Goal: Check status: Check status

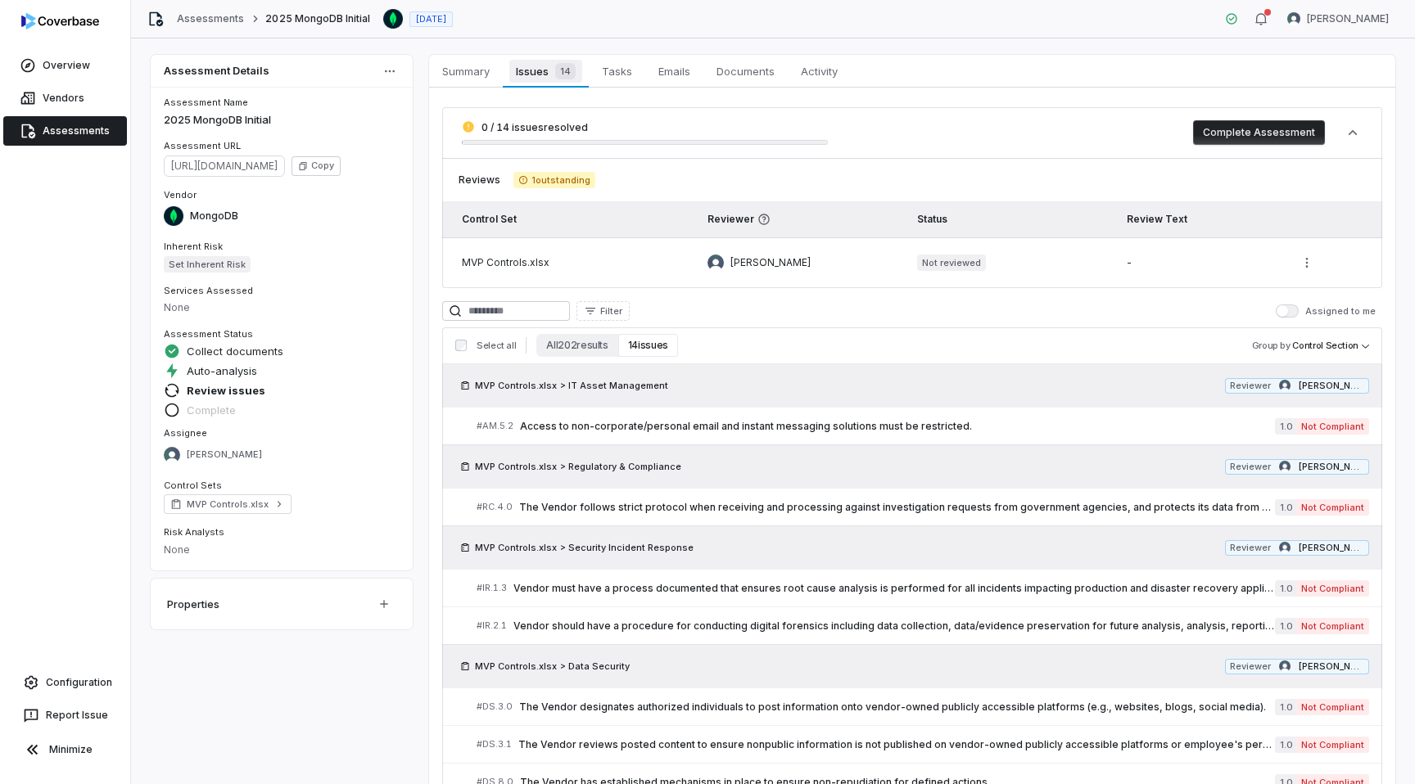
click at [527, 70] on span "Issues 14" at bounding box center [545, 71] width 72 height 23
click at [88, 132] on link "Assessments" at bounding box center [65, 130] width 124 height 29
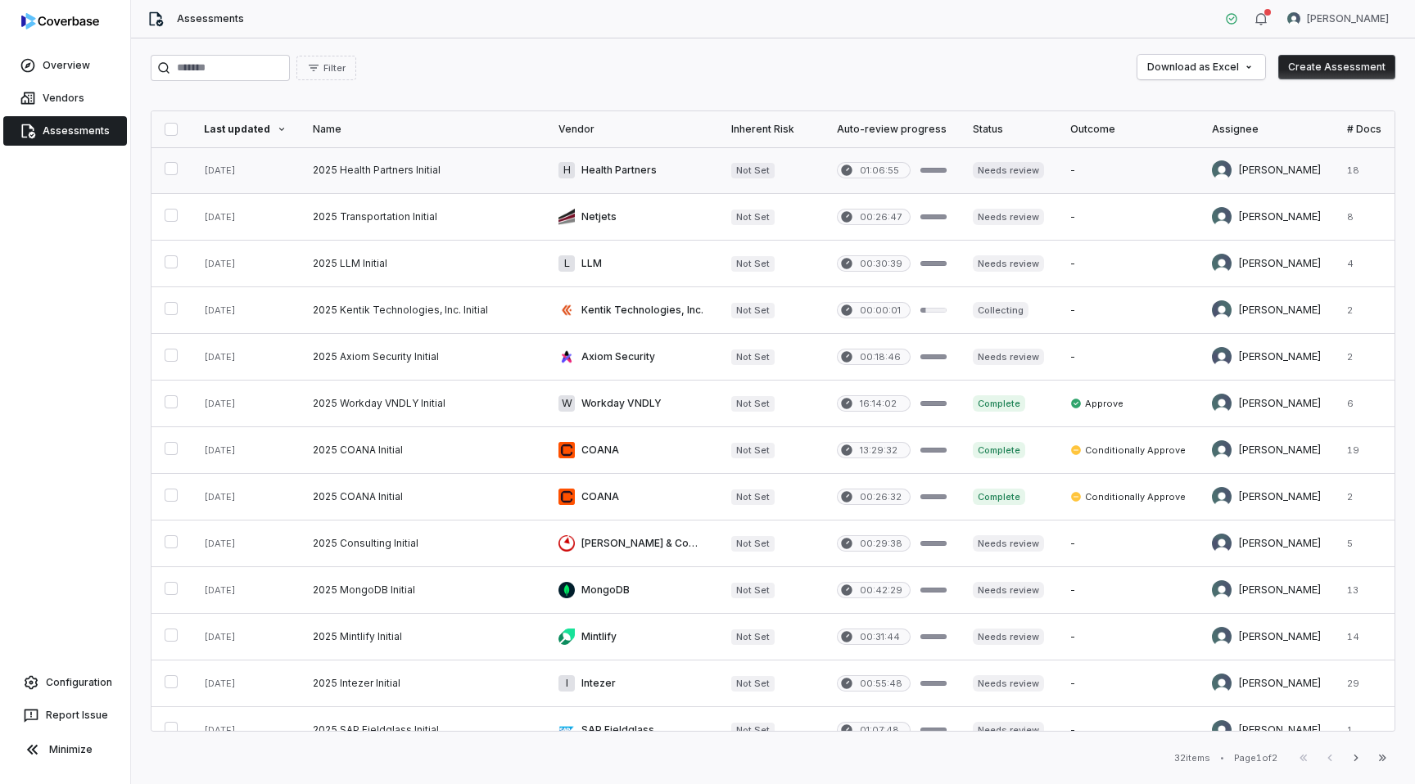
click at [463, 173] on link at bounding box center [423, 170] width 246 height 46
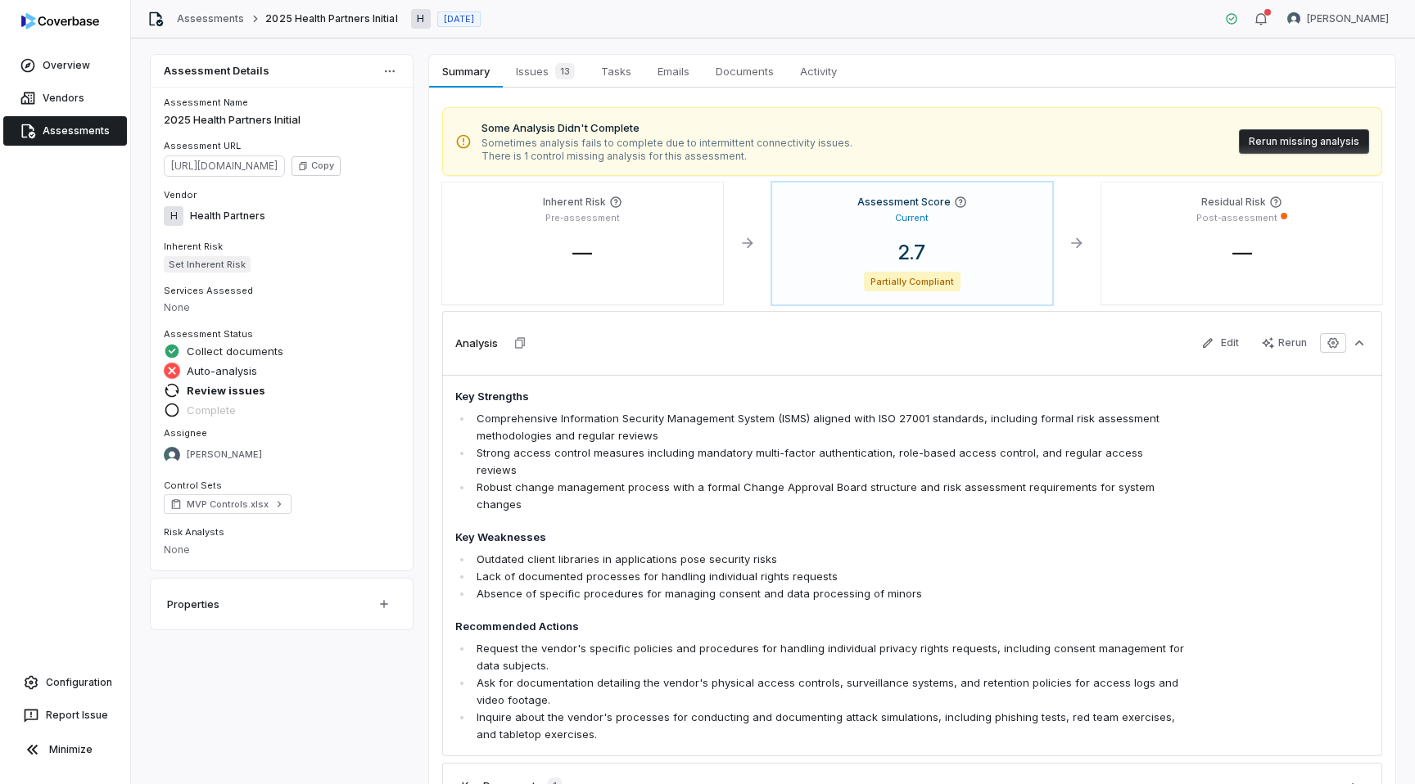
click at [1289, 143] on button "Rerun missing analysis" at bounding box center [1304, 141] width 130 height 25
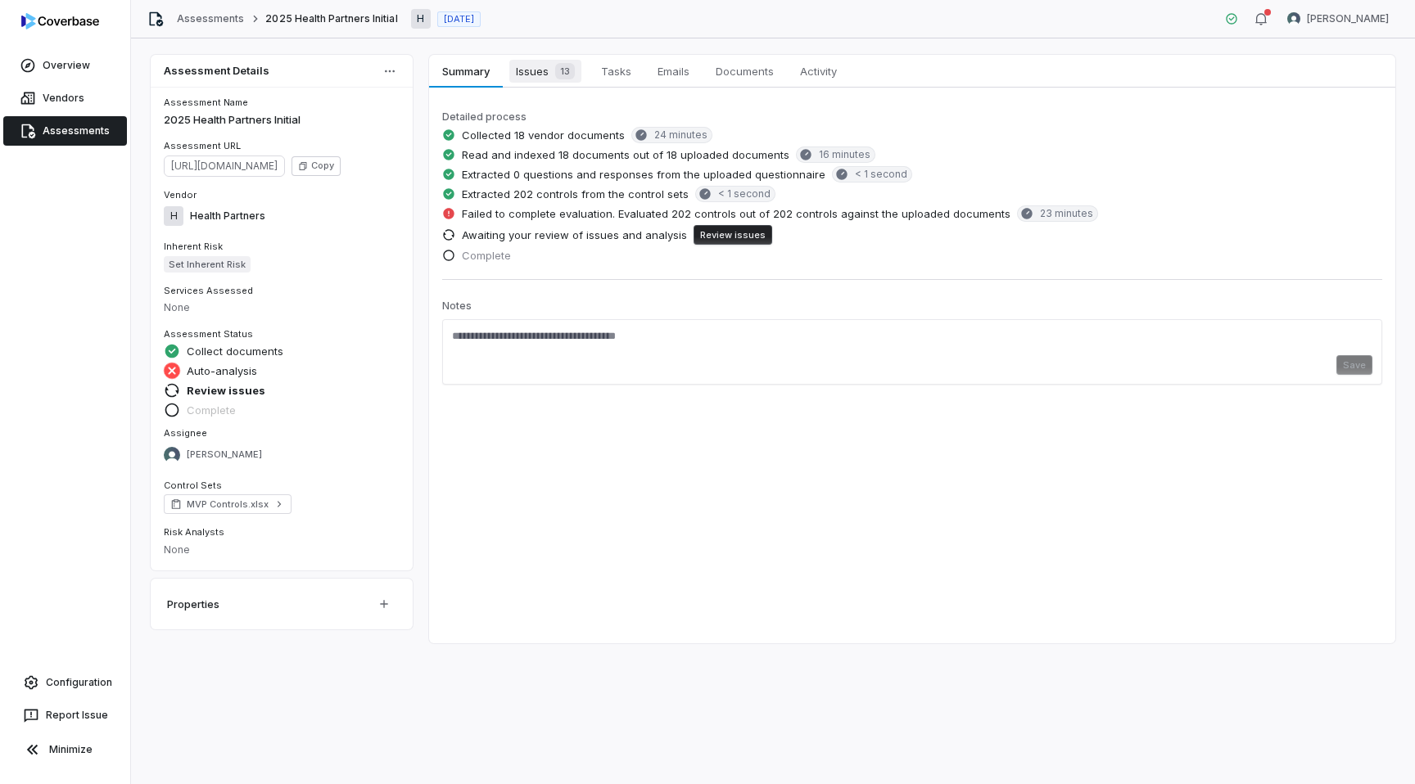
click at [536, 71] on span "Issues 13" at bounding box center [545, 71] width 72 height 23
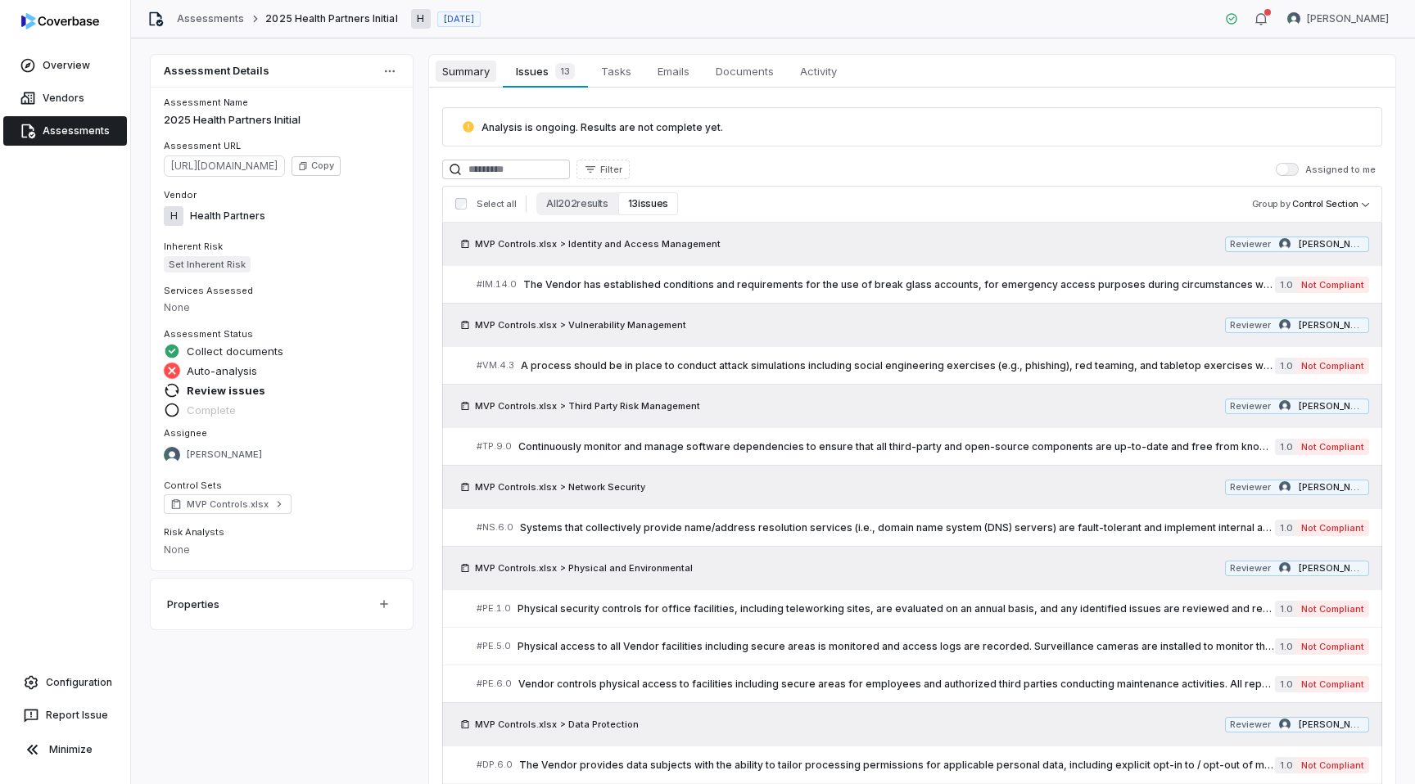
click at [455, 70] on span "Summary" at bounding box center [466, 71] width 61 height 21
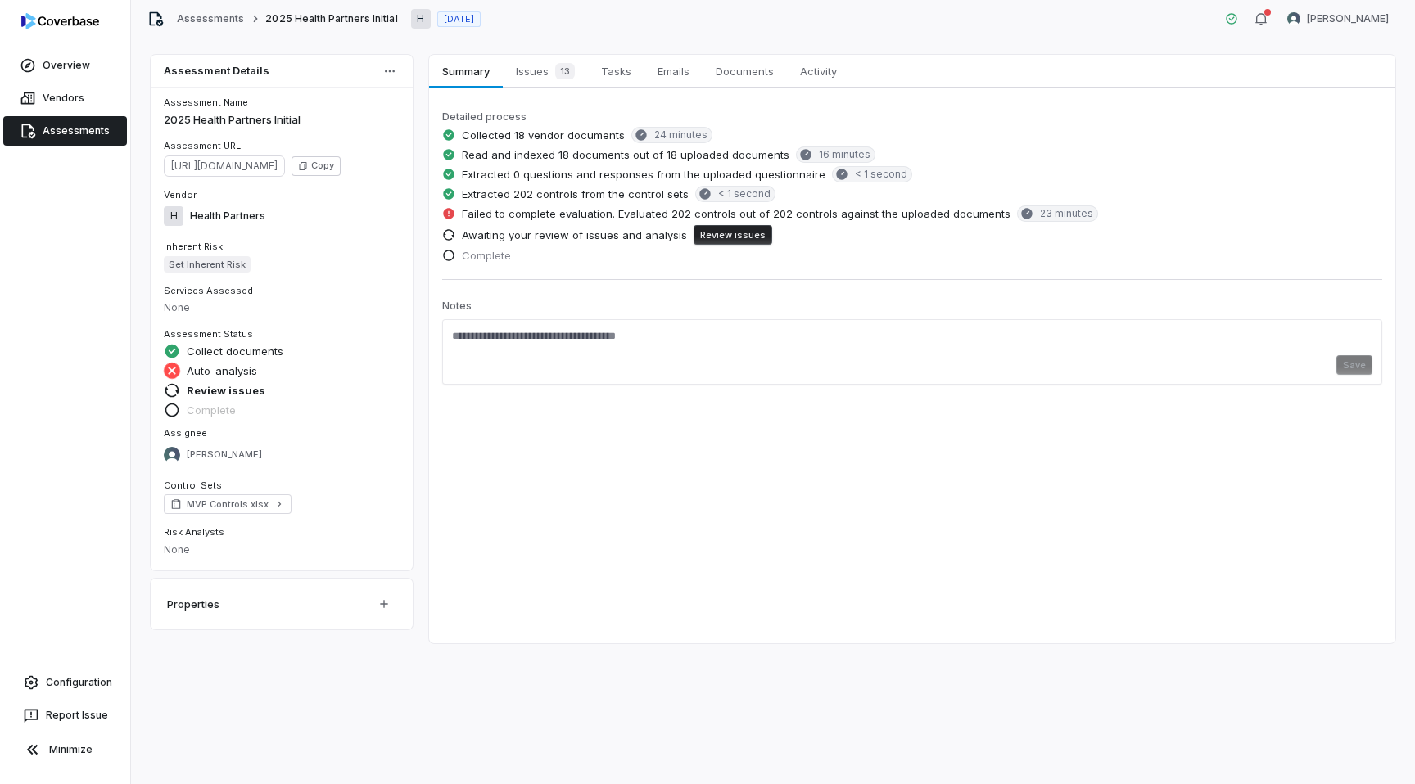
click at [96, 133] on link "Assessments" at bounding box center [65, 130] width 124 height 29
